Goal: Transaction & Acquisition: Purchase product/service

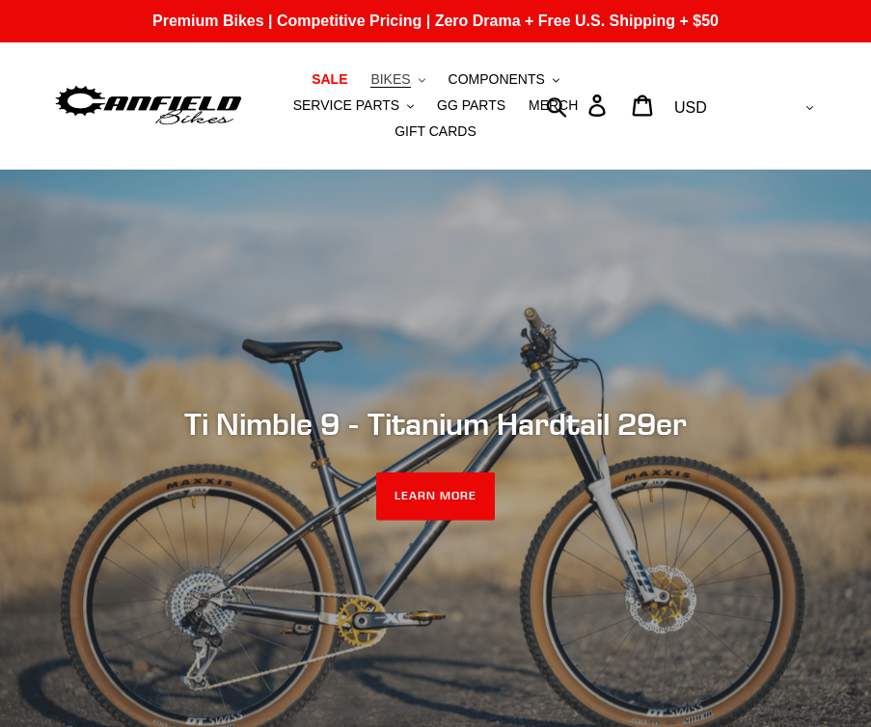
click at [415, 75] on button "BIKES .cls-1{fill:#231f20}" at bounding box center [397, 80] width 73 height 26
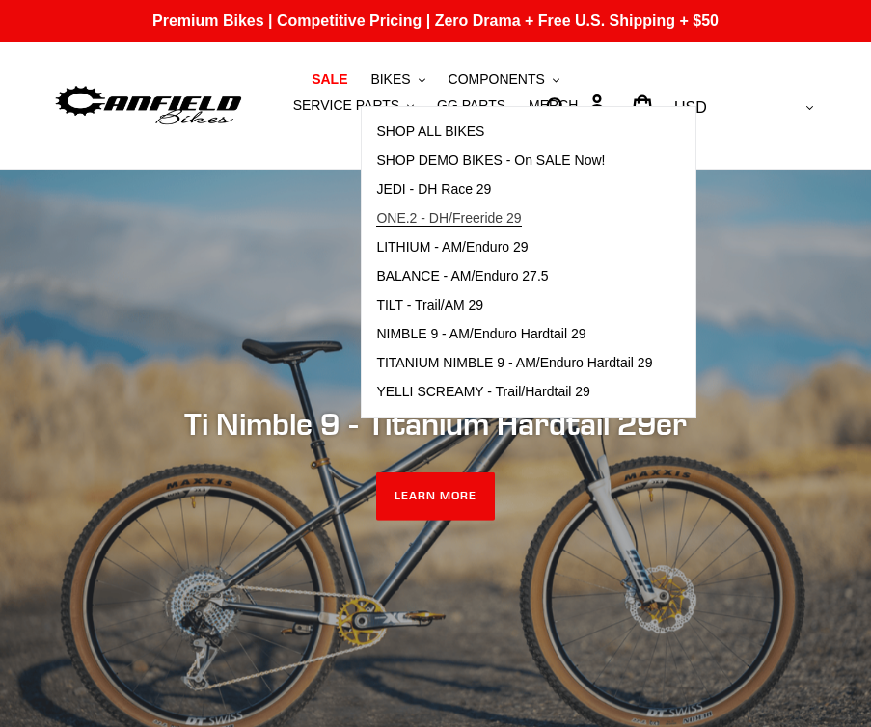
click at [496, 218] on span "ONE.2 - DH/Freeride 29" at bounding box center [448, 218] width 145 height 16
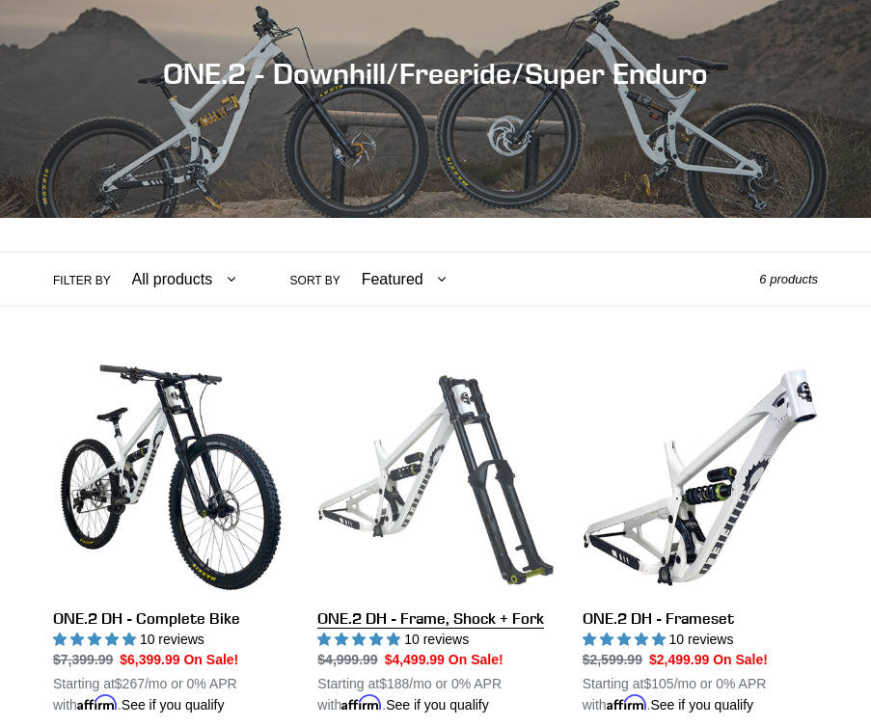
scroll to position [251, 0]
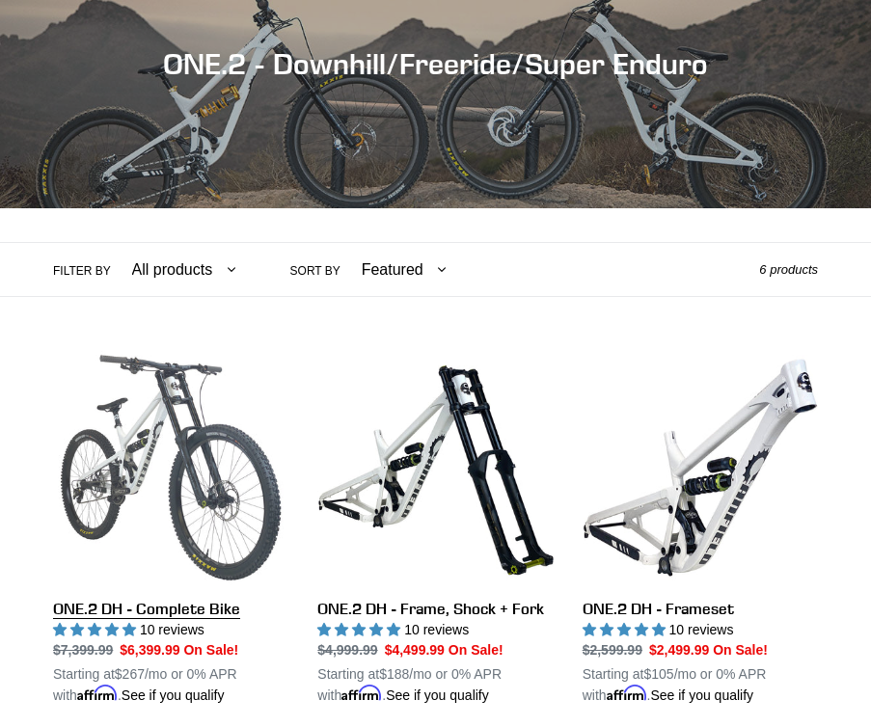
click at [91, 453] on link "ONE.2 DH - Complete Bike" at bounding box center [170, 528] width 235 height 356
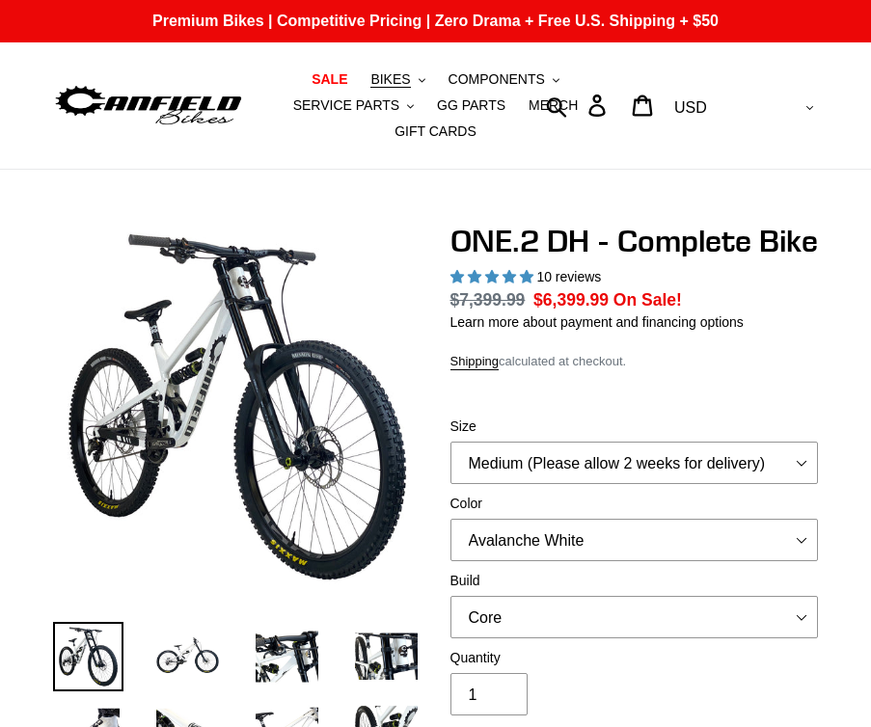
select select "highest-rating"
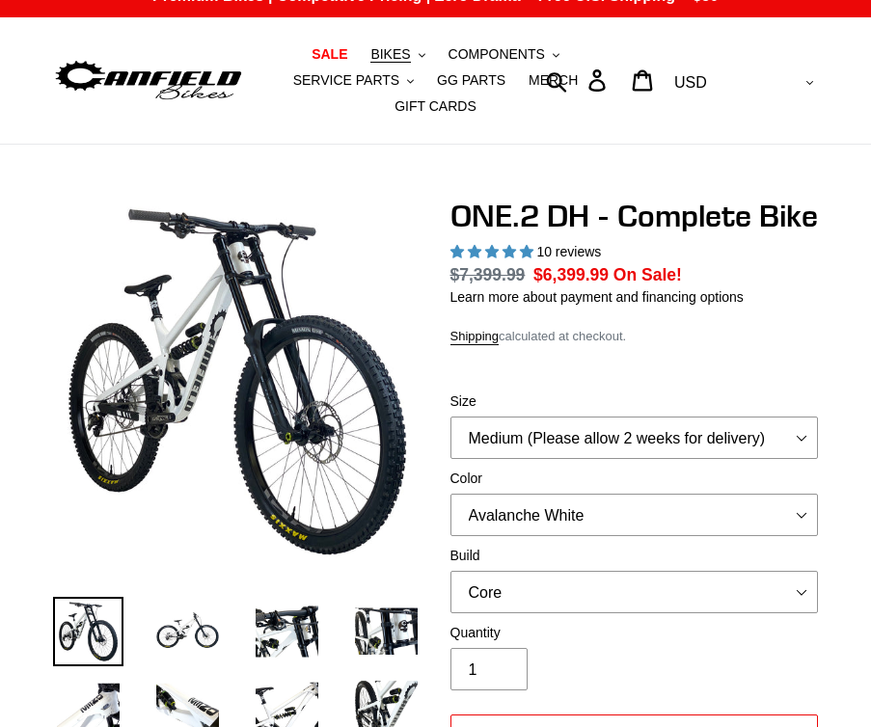
scroll to position [35, 0]
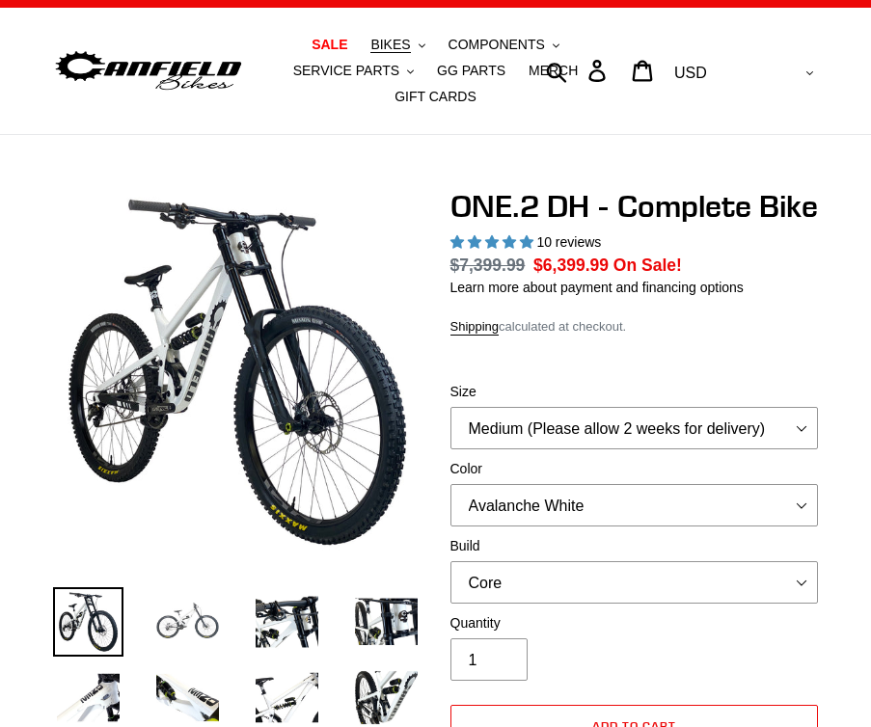
click at [193, 636] on img at bounding box center [187, 622] width 70 height 70
